Goal: Transaction & Acquisition: Purchase product/service

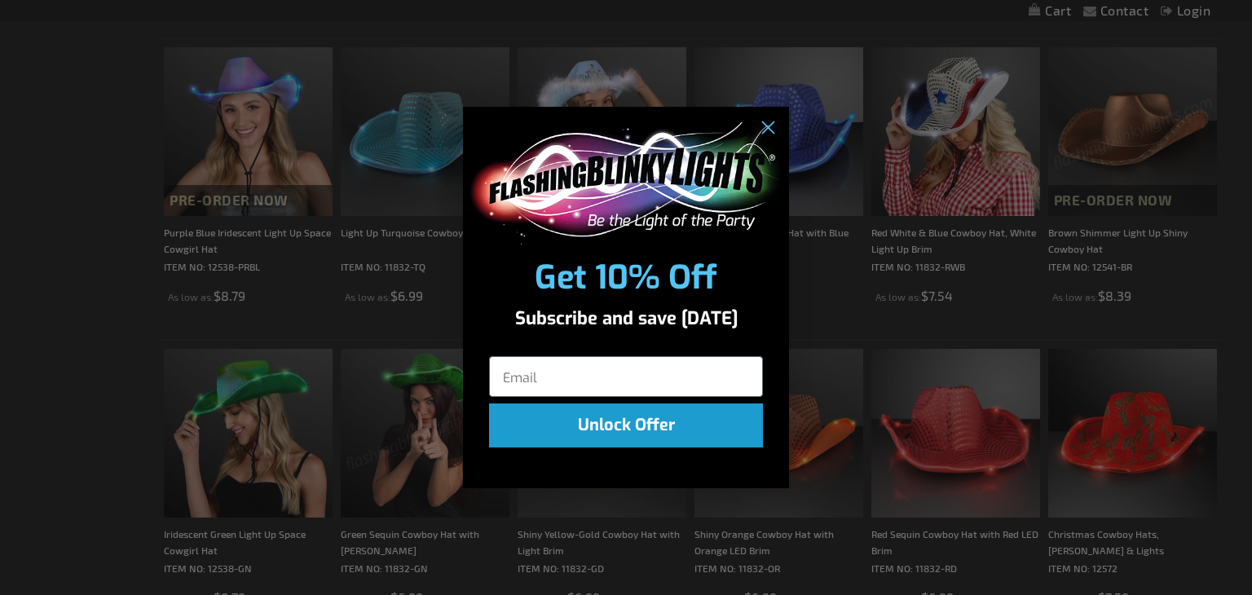
scroll to position [897, 0]
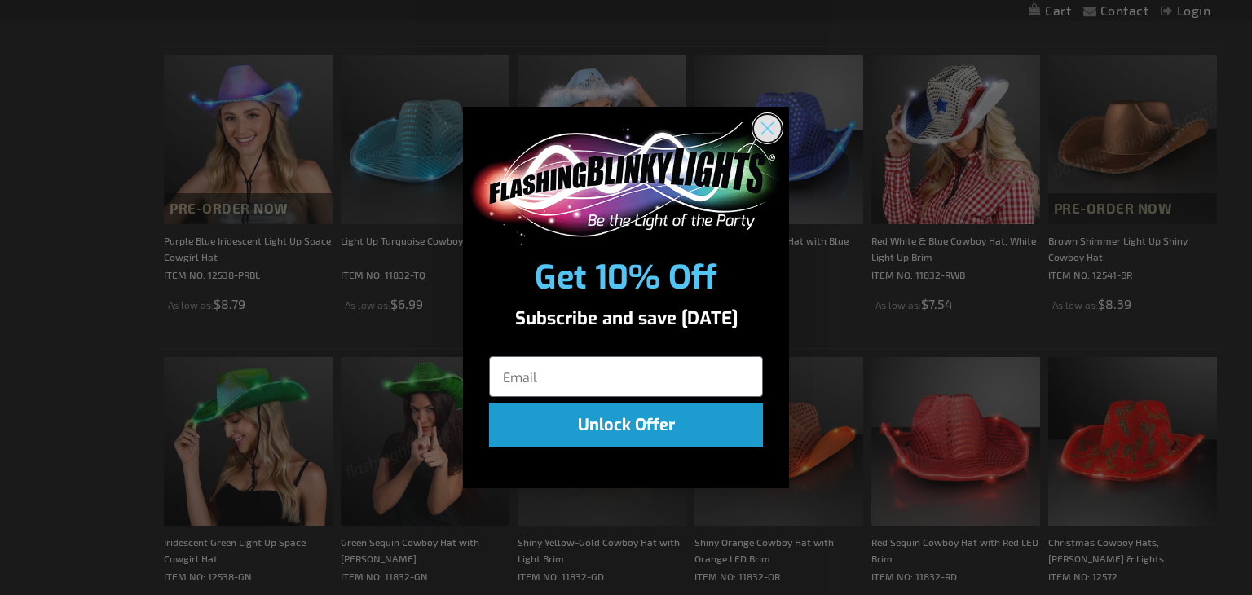
click at [769, 127] on circle "Close dialog" at bounding box center [767, 127] width 27 height 27
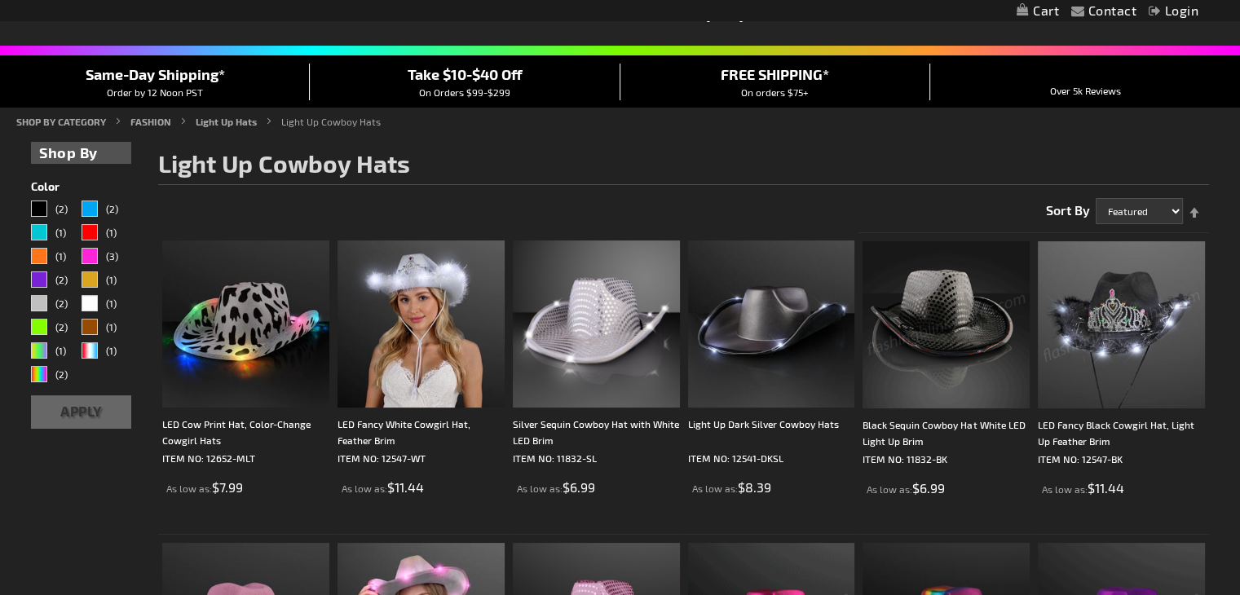
scroll to position [81, 0]
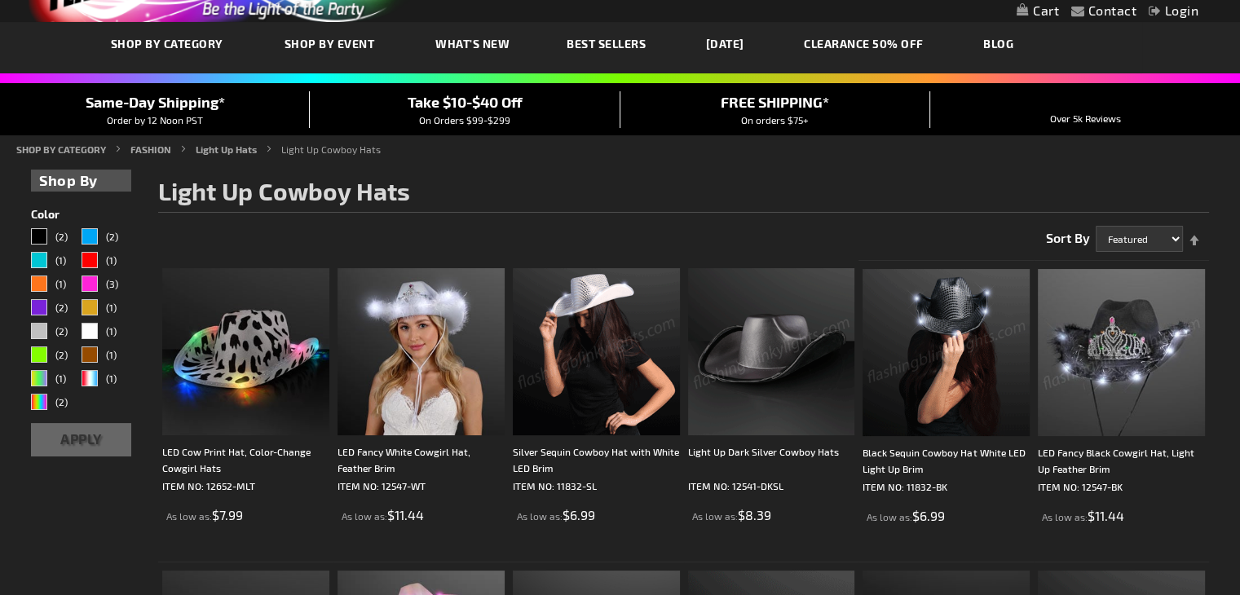
click at [610, 337] on img at bounding box center [596, 351] width 167 height 167
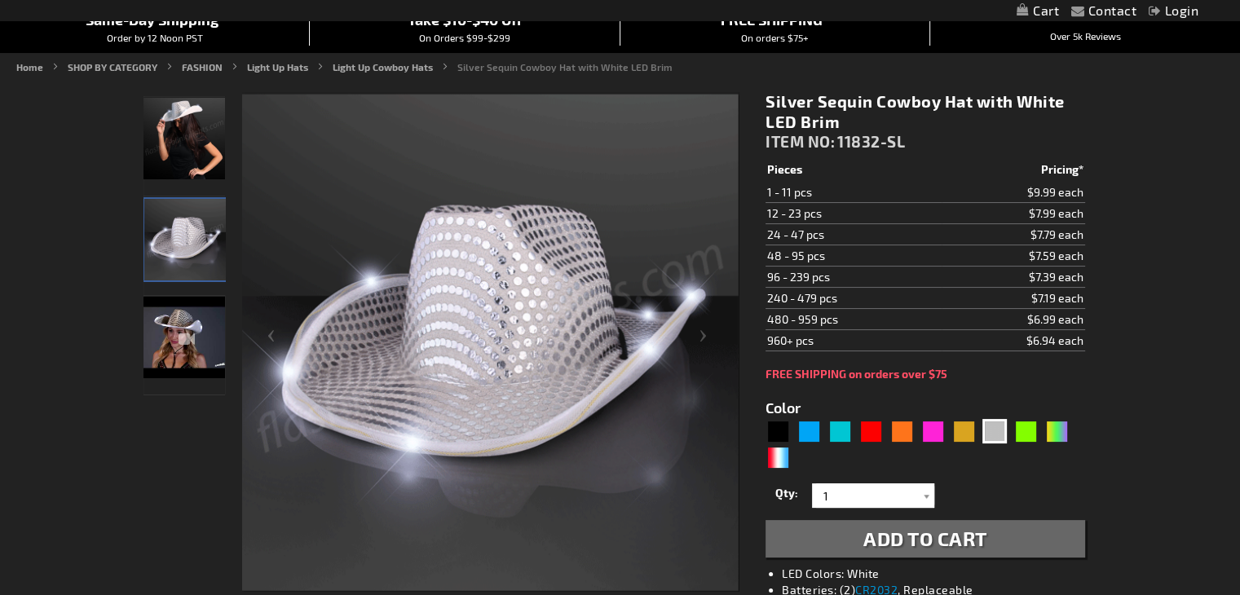
scroll to position [82, 0]
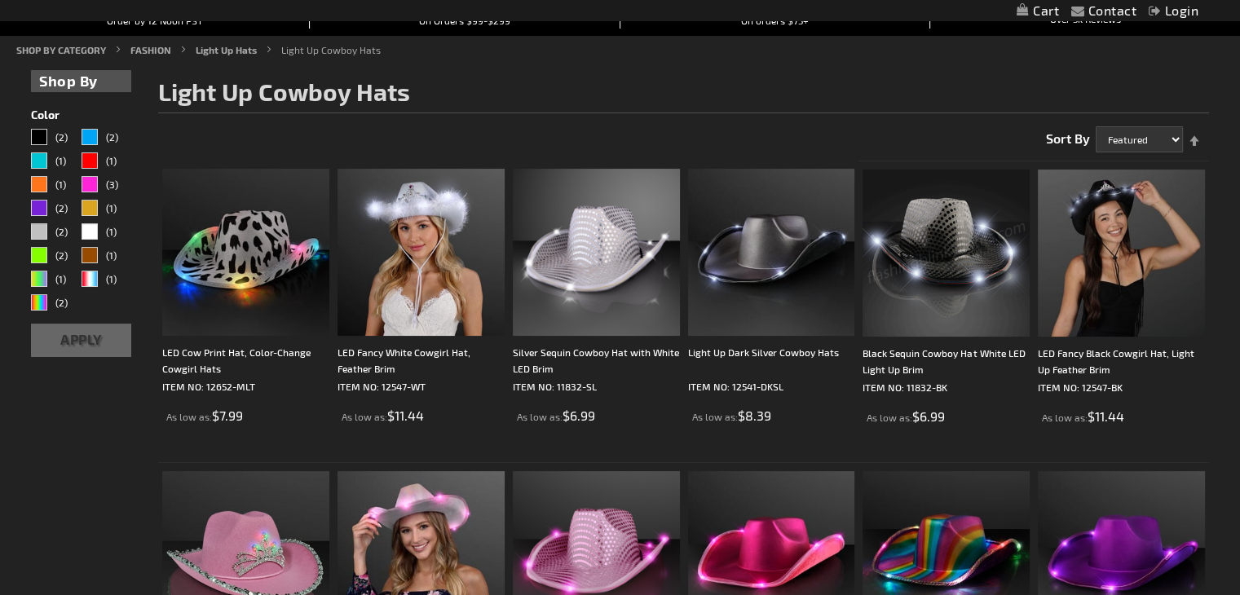
scroll to position [162, 0]
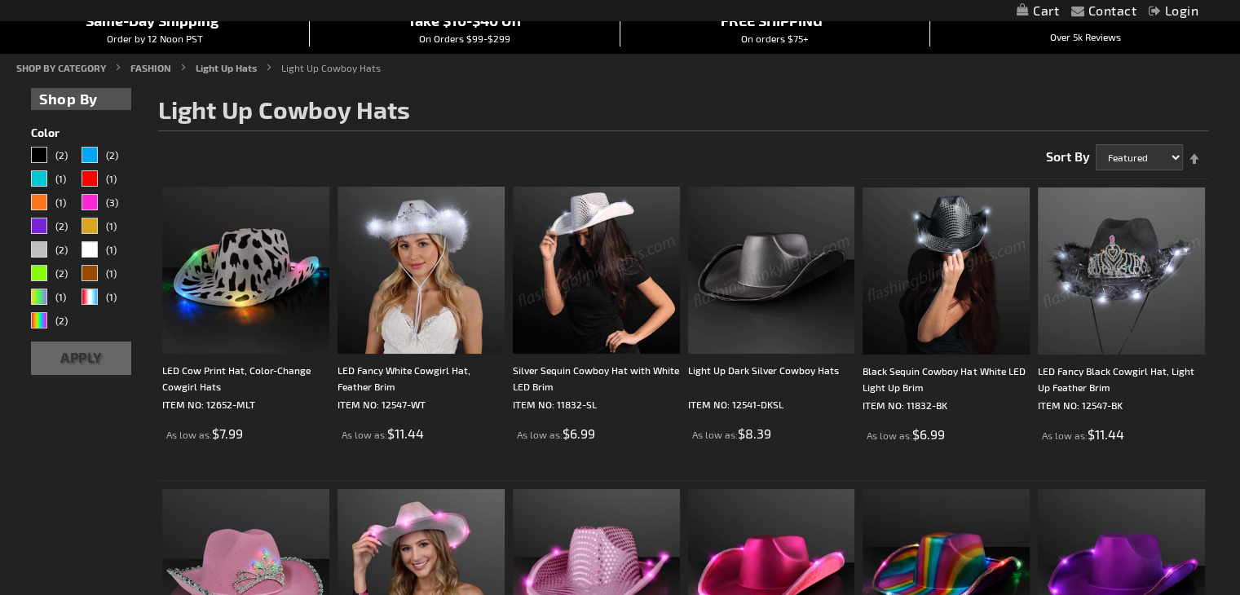
click at [615, 274] on img at bounding box center [596, 270] width 167 height 167
